Goal: Task Accomplishment & Management: Complete application form

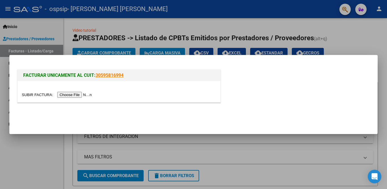
click at [81, 95] on input "file" at bounding box center [58, 95] width 72 height 6
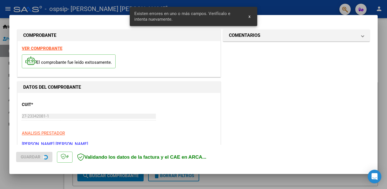
scroll to position [136, 0]
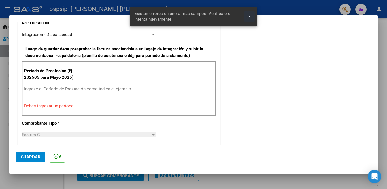
click at [248, 16] on button "x" at bounding box center [249, 16] width 11 height 10
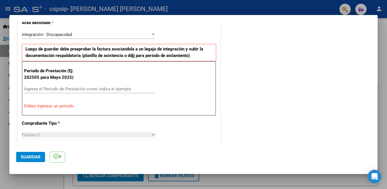
click at [45, 89] on input "Ingrese el Período de Prestación como indica el ejemplo" at bounding box center [89, 89] width 131 height 5
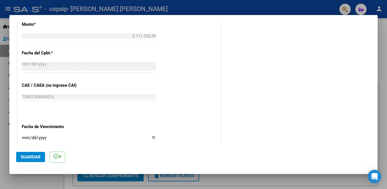
scroll to position [335, 0]
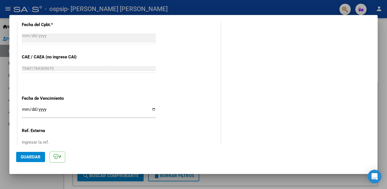
type input "202509"
click at [152, 109] on input "Ingresar la fecha" at bounding box center [89, 111] width 134 height 9
type input "[DATE]"
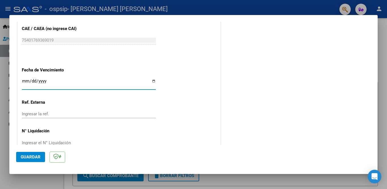
scroll to position [369, 0]
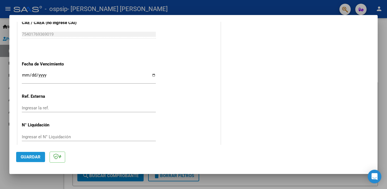
click at [34, 159] on span "Guardar" at bounding box center [31, 157] width 20 height 5
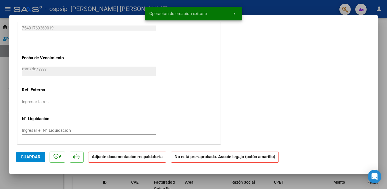
scroll to position [0, 0]
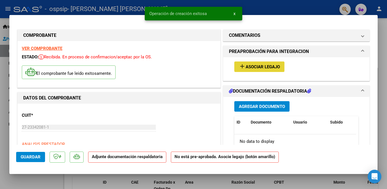
click at [255, 67] on span "Asociar Legajo" at bounding box center [263, 66] width 34 height 5
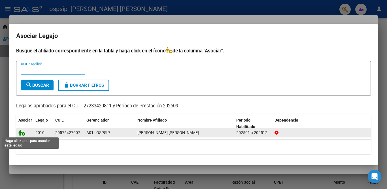
click at [23, 134] on icon at bounding box center [21, 133] width 7 height 6
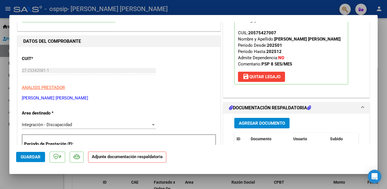
scroll to position [113, 0]
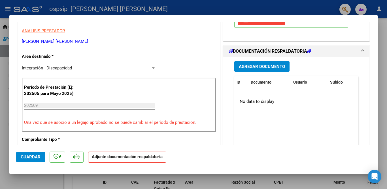
click at [271, 66] on span "Agregar Documento" at bounding box center [262, 66] width 46 height 5
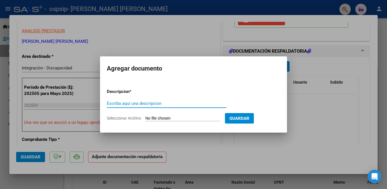
click at [132, 104] on input "Escriba aquí una descripcion" at bounding box center [167, 103] width 120 height 5
type input "PLANILLA ASISTENCIA"
click at [137, 119] on span "Seleccionar Archivo" at bounding box center [124, 118] width 34 height 5
click at [145, 119] on input "Seleccionar Archivo" at bounding box center [182, 118] width 75 height 5
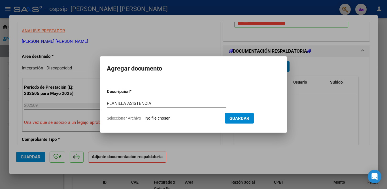
type input "C:\fakepath\TOLABA SEPTIEMBRE.pdf"
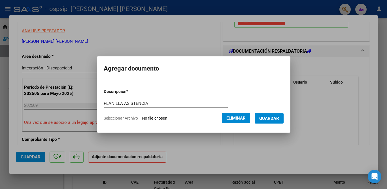
click at [268, 118] on span "Guardar" at bounding box center [270, 118] width 20 height 5
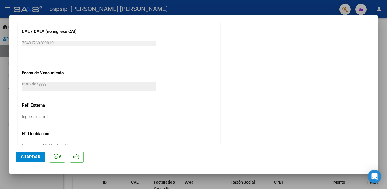
scroll to position [378, 0]
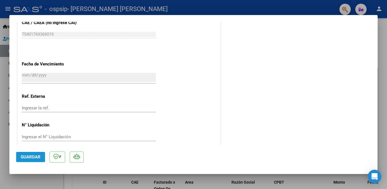
click at [27, 156] on span "Guardar" at bounding box center [31, 157] width 20 height 5
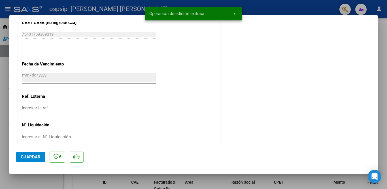
click at [236, 14] on button "x" at bounding box center [234, 14] width 11 height 10
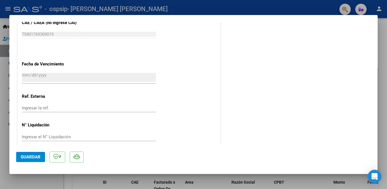
click at [5, 108] on div at bounding box center [193, 94] width 387 height 189
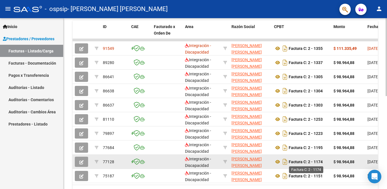
scroll to position [199, 0]
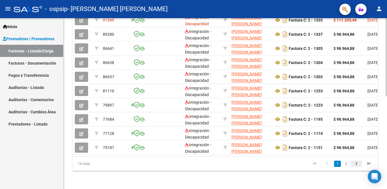
click at [357, 168] on icon "go to next page" at bounding box center [356, 164] width 7 height 7
click at [359, 169] on div "14 total 1 2" at bounding box center [226, 164] width 306 height 14
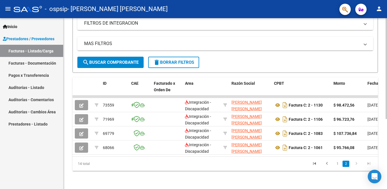
scroll to position [118, 0]
click at [337, 165] on link "1" at bounding box center [337, 164] width 7 height 6
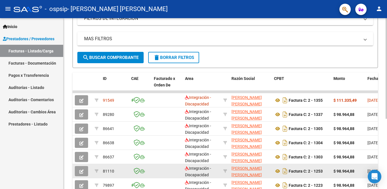
click at [369, 165] on datatable-body-cell "[DATE]" at bounding box center [379, 171] width 26 height 14
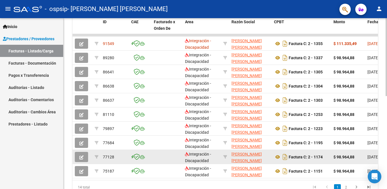
scroll to position [203, 0]
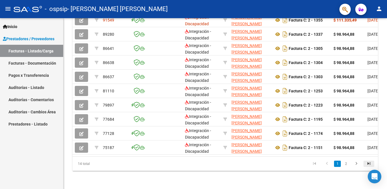
click at [370, 162] on icon "go to last page" at bounding box center [369, 164] width 7 height 7
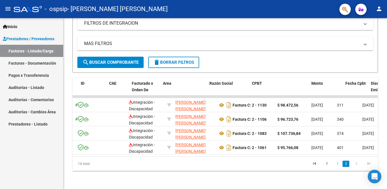
scroll to position [0, 0]
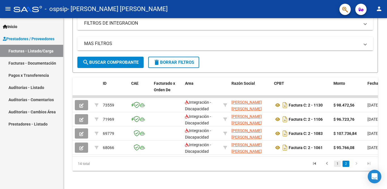
click at [338, 165] on link "1" at bounding box center [337, 164] width 7 height 6
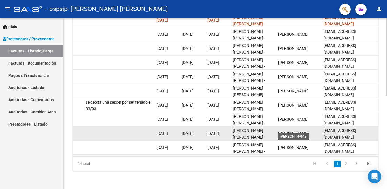
scroll to position [175, 0]
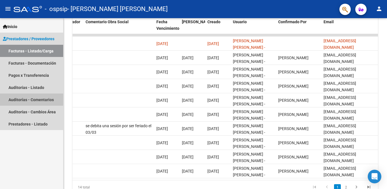
click at [43, 100] on link "Auditorías - Comentarios" at bounding box center [31, 100] width 63 height 12
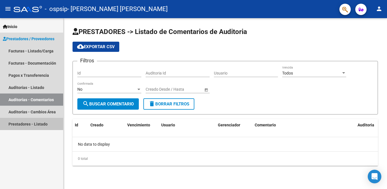
click at [19, 124] on link "Prestadores - Listado" at bounding box center [31, 124] width 63 height 12
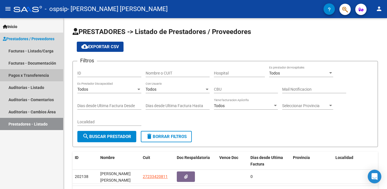
click at [27, 74] on link "Pagos x Transferencia" at bounding box center [31, 75] width 63 height 12
